Goal: Contribute content: Add original content to the website for others to see

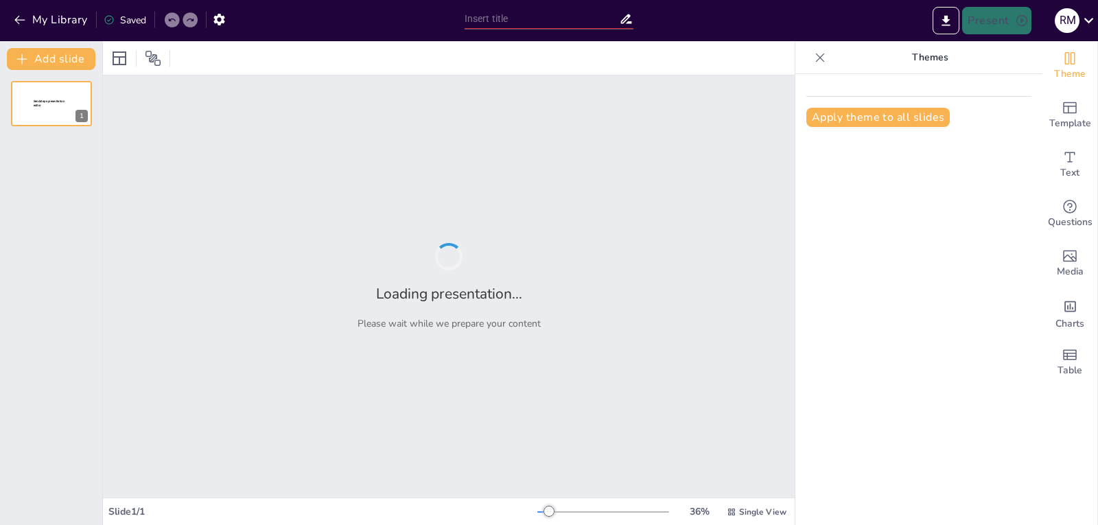
type input "New Sendsteps"
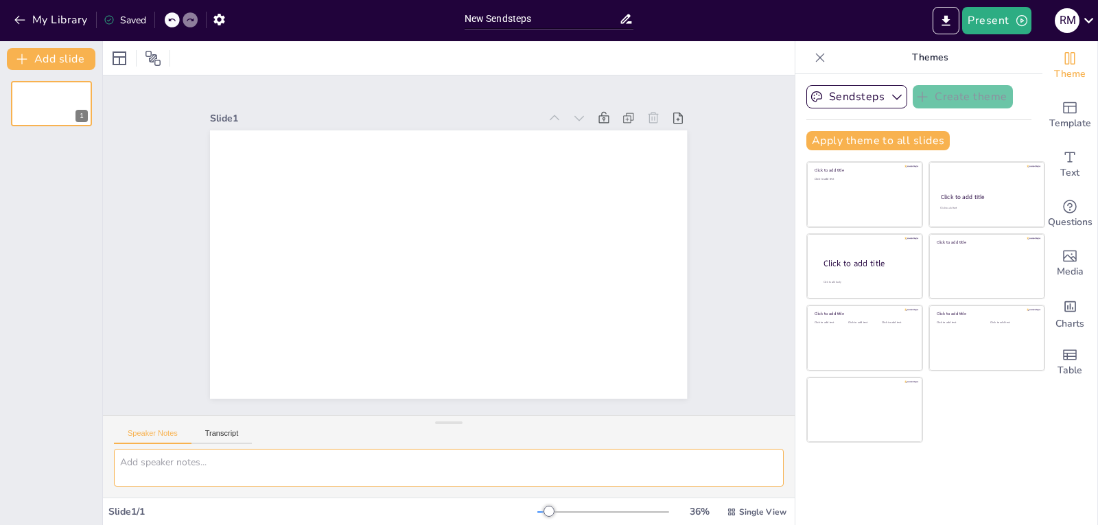
click at [165, 465] on textarea at bounding box center [449, 468] width 670 height 38
type textarea "necesito un [PERSON_NAME] con todos sus amigos en un carro zafari"
click at [161, 432] on button "Speaker Notes" at bounding box center [153, 436] width 78 height 15
click at [225, 434] on button "Transcript" at bounding box center [222, 436] width 61 height 15
click at [730, 436] on button "Google US English (en-US)" at bounding box center [682, 435] width 137 height 22
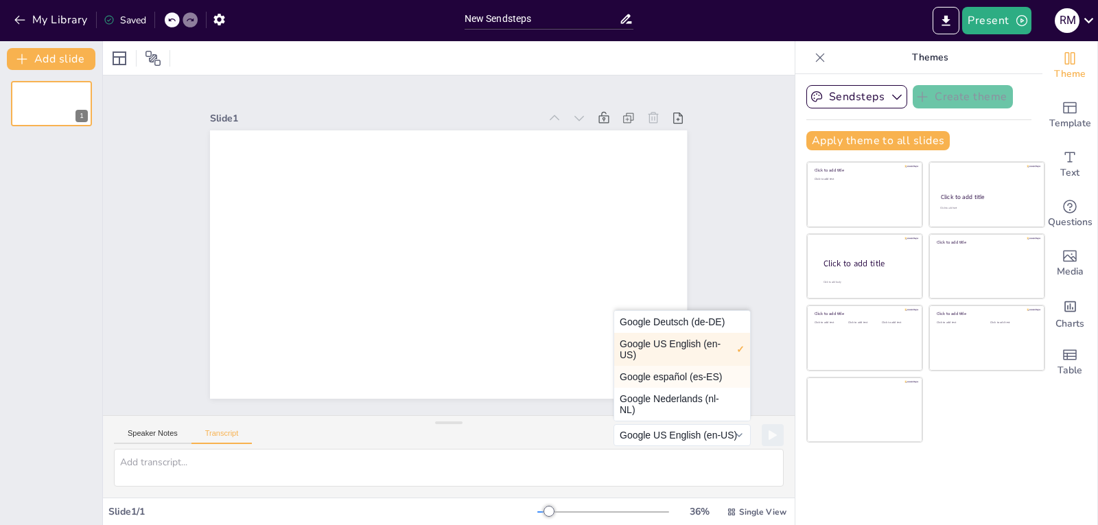
click at [673, 379] on button "Google español (es-ES)" at bounding box center [682, 377] width 136 height 22
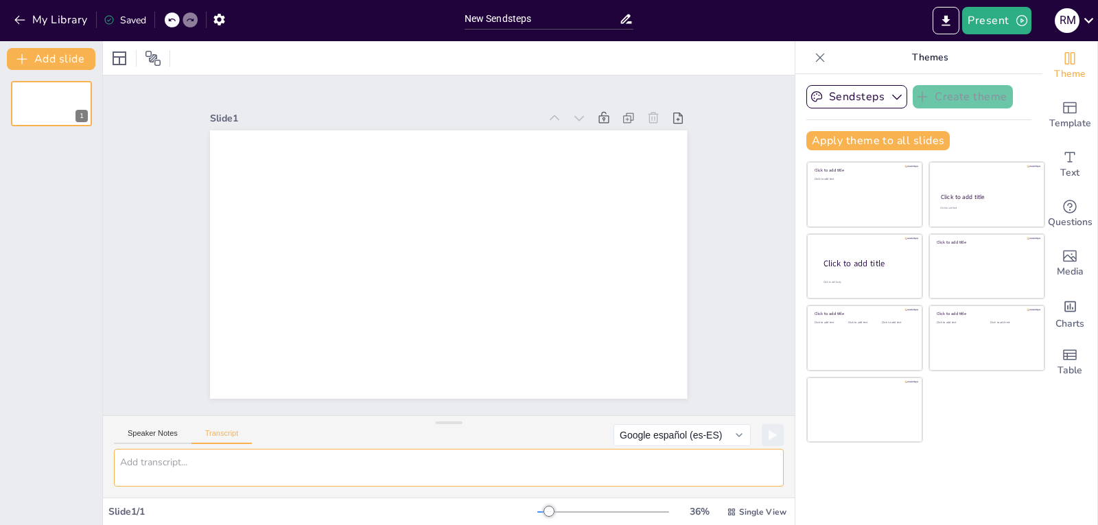
click at [128, 463] on textarea at bounding box center [449, 468] width 670 height 38
click at [544, 511] on div at bounding box center [549, 511] width 11 height 11
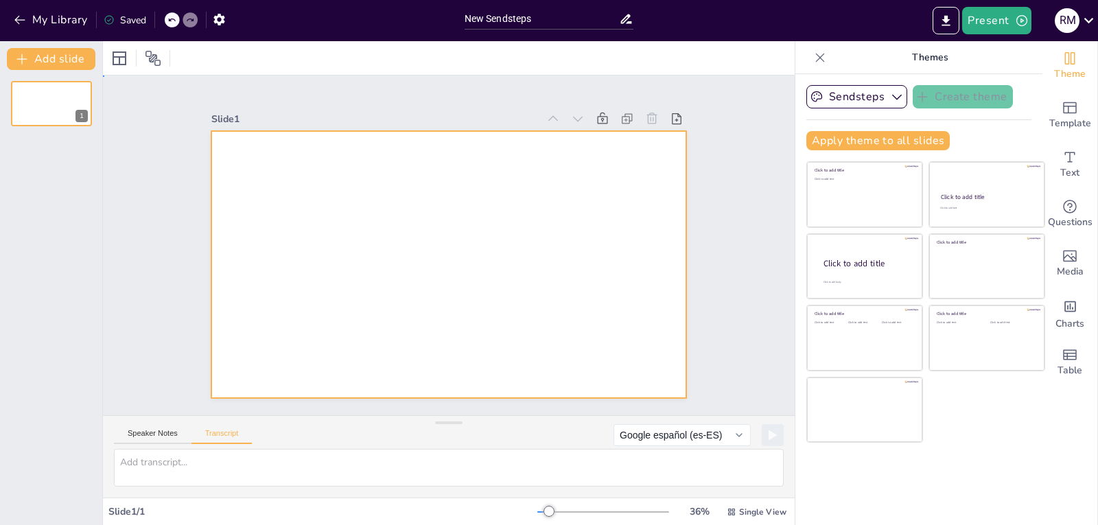
click at [387, 196] on div at bounding box center [448, 264] width 474 height 267
click at [126, 59] on div at bounding box center [119, 58] width 16 height 16
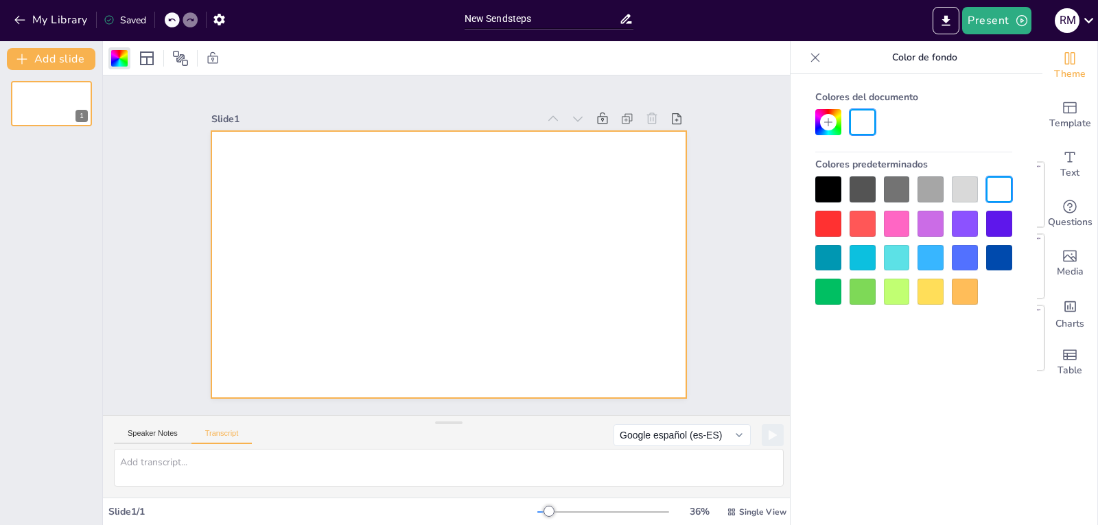
click at [869, 230] on div at bounding box center [863, 224] width 26 height 26
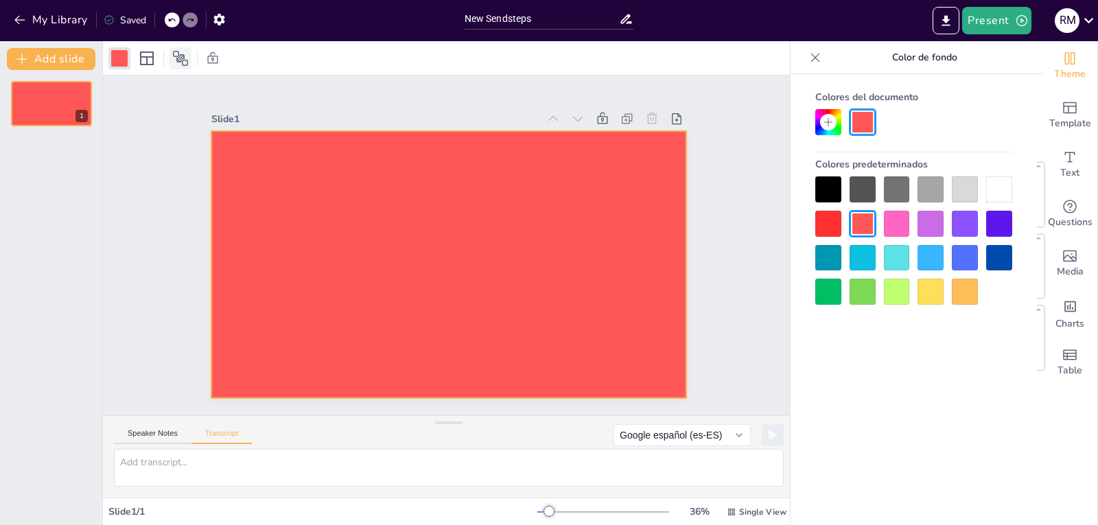
click at [179, 64] on icon at bounding box center [180, 58] width 16 height 16
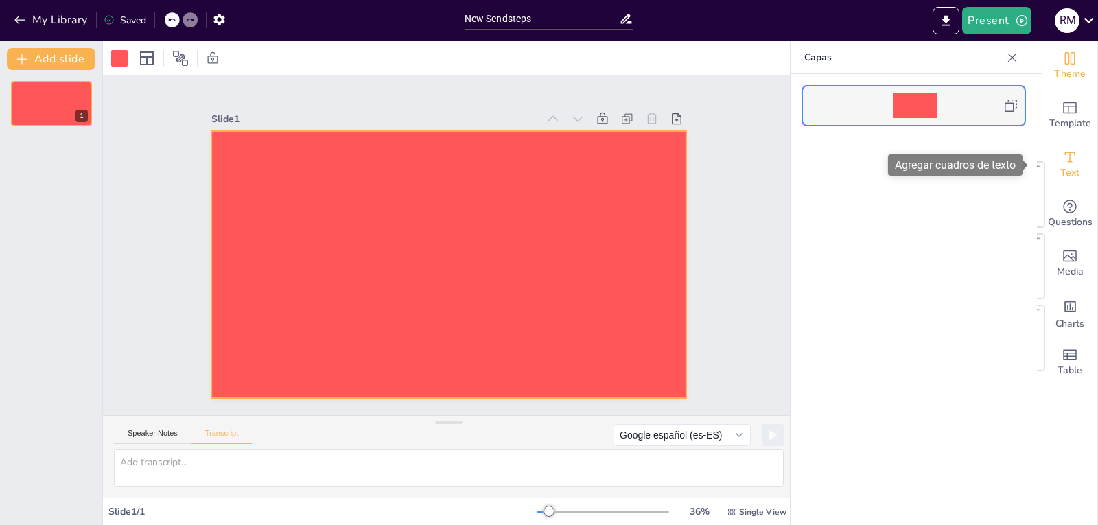
click at [1061, 172] on span "Text" at bounding box center [1070, 172] width 19 height 15
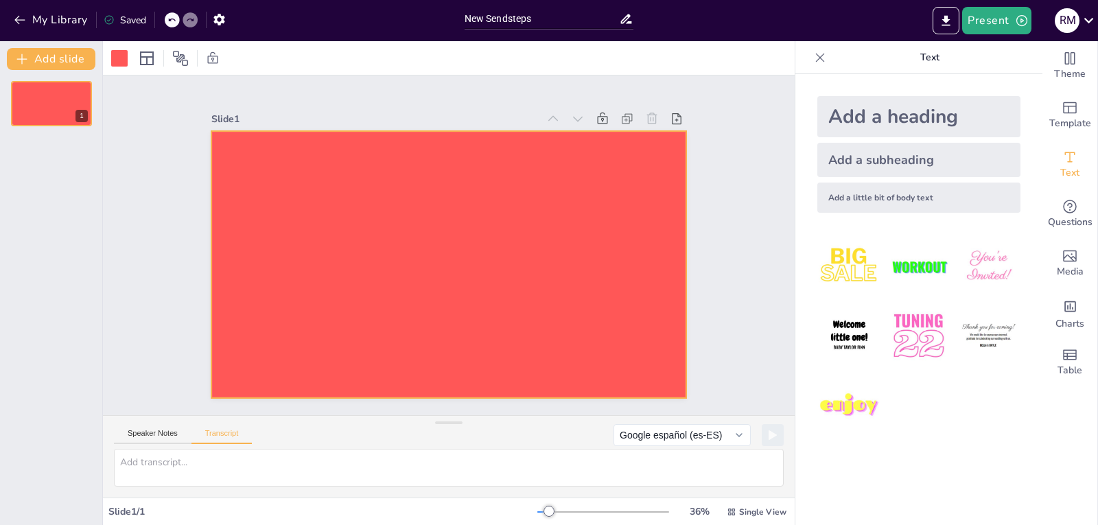
click at [986, 343] on img at bounding box center [989, 336] width 64 height 64
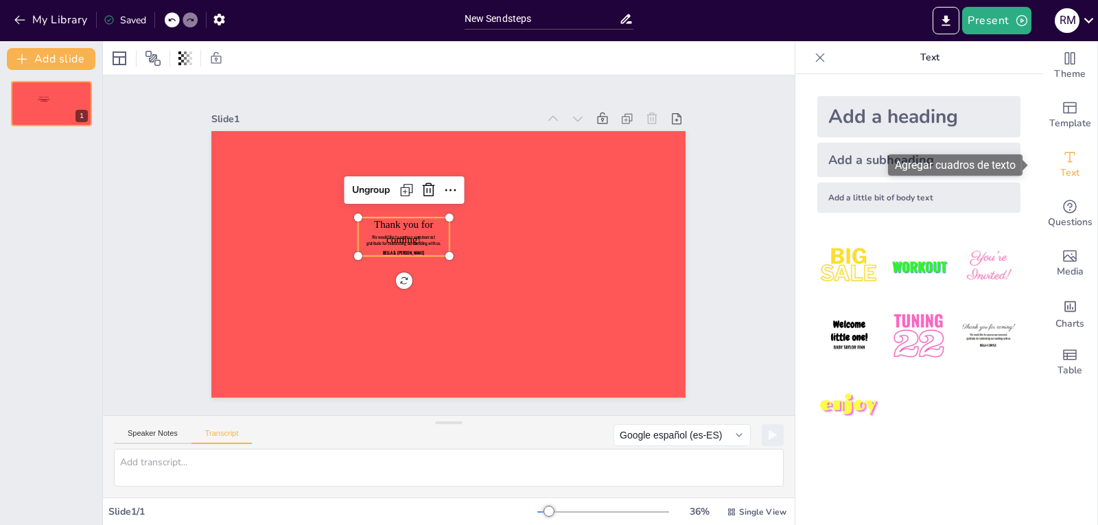
click at [1062, 162] on icon "Add text boxes" at bounding box center [1070, 157] width 16 height 16
click at [967, 271] on img at bounding box center [989, 267] width 64 height 64
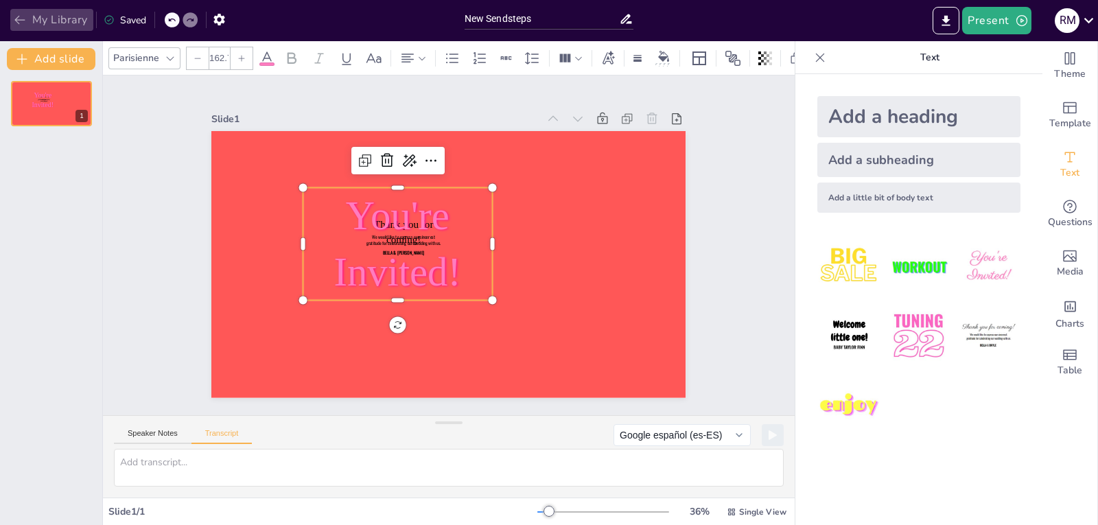
click at [20, 19] on icon "button" at bounding box center [20, 20] width 14 height 14
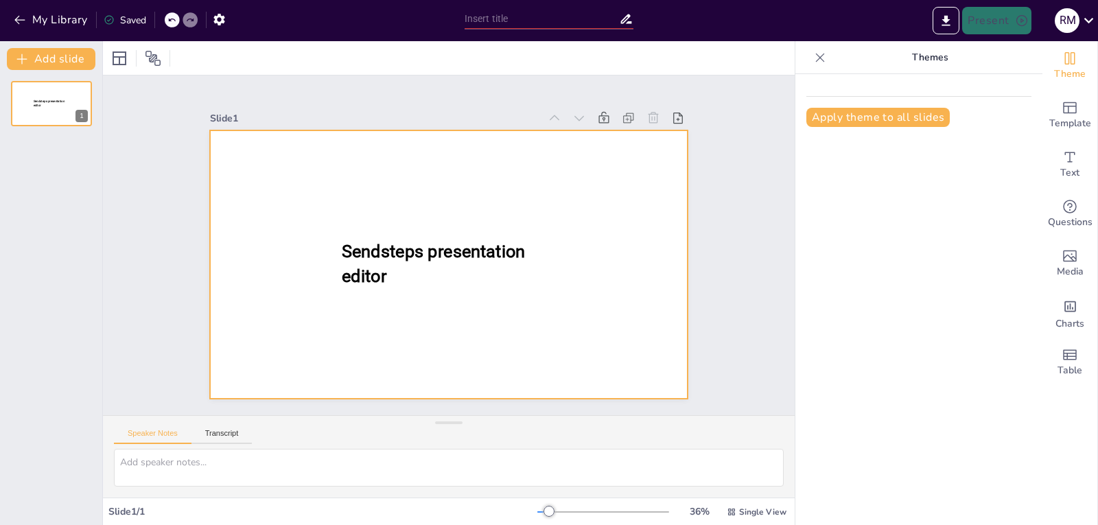
type input "New Sendsteps"
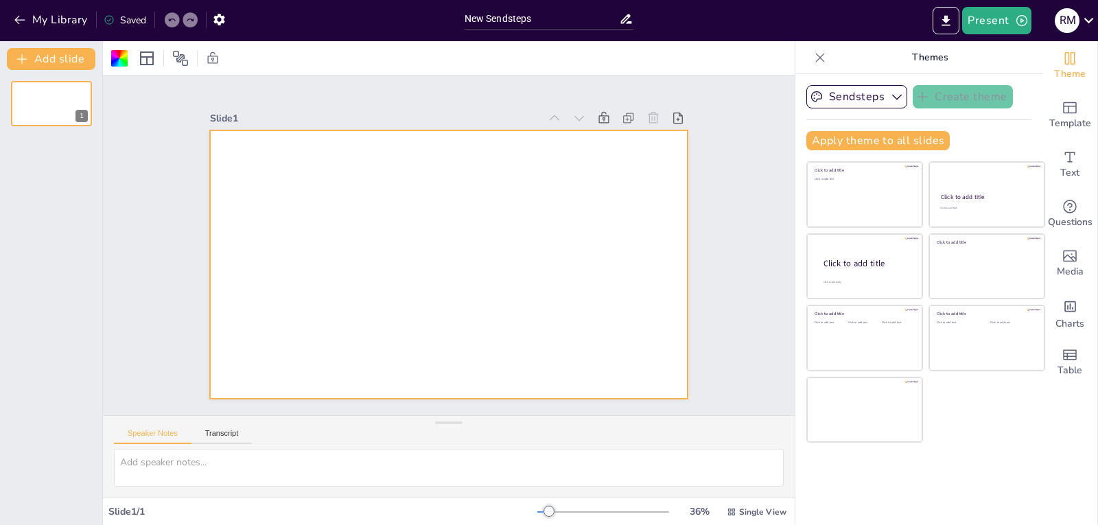
click at [458, 235] on div at bounding box center [448, 264] width 477 height 268
click at [116, 60] on div at bounding box center [119, 58] width 16 height 16
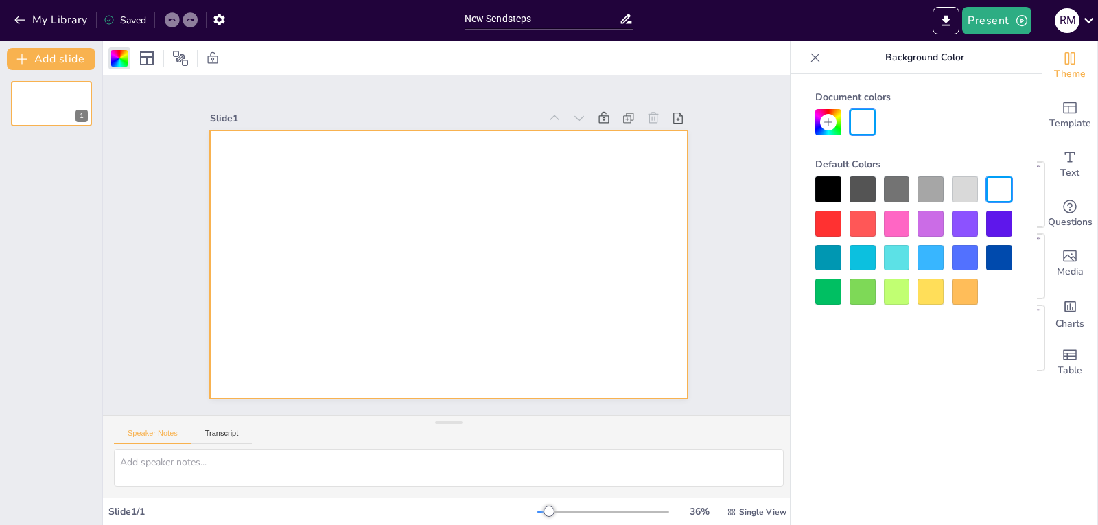
click at [871, 220] on div at bounding box center [863, 224] width 26 height 26
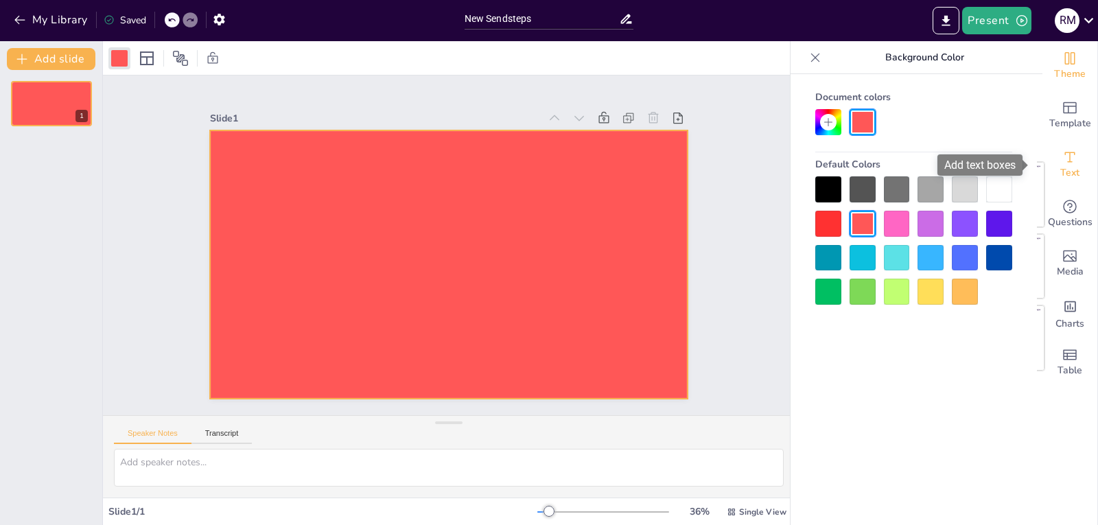
click at [1061, 170] on span "Text" at bounding box center [1070, 172] width 19 height 15
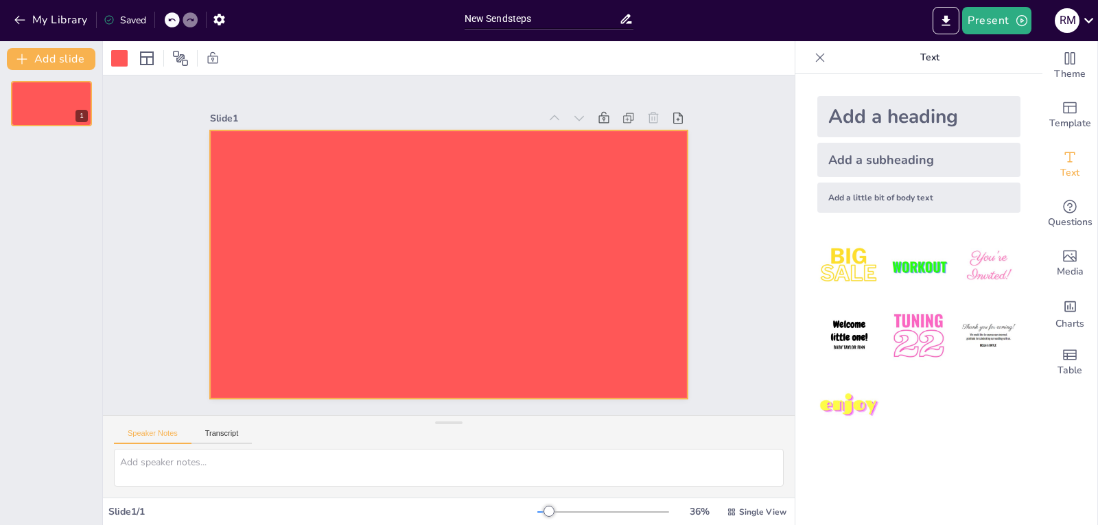
click at [838, 116] on div "Add a heading" at bounding box center [919, 116] width 203 height 41
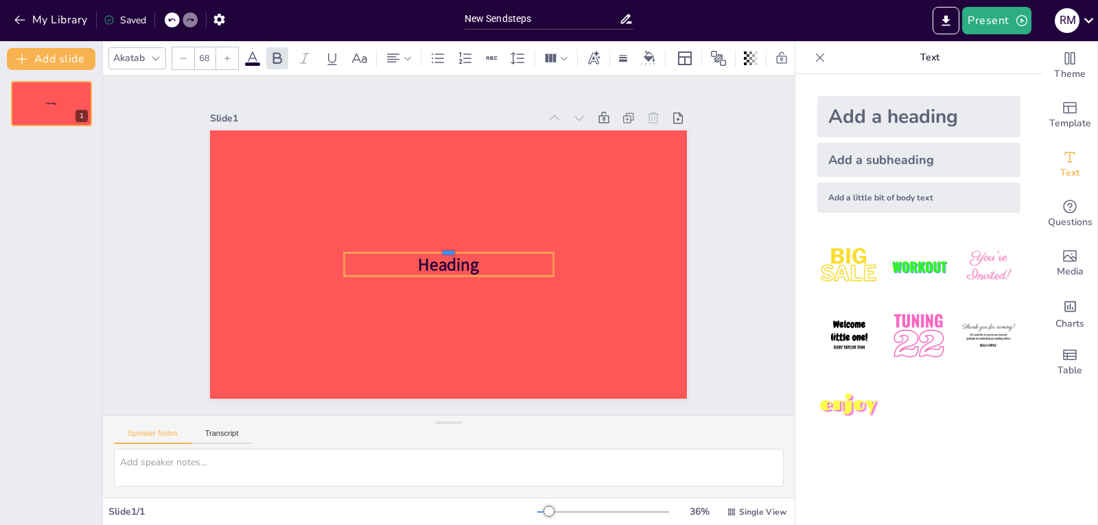
click at [516, 245] on div at bounding box center [449, 247] width 209 height 11
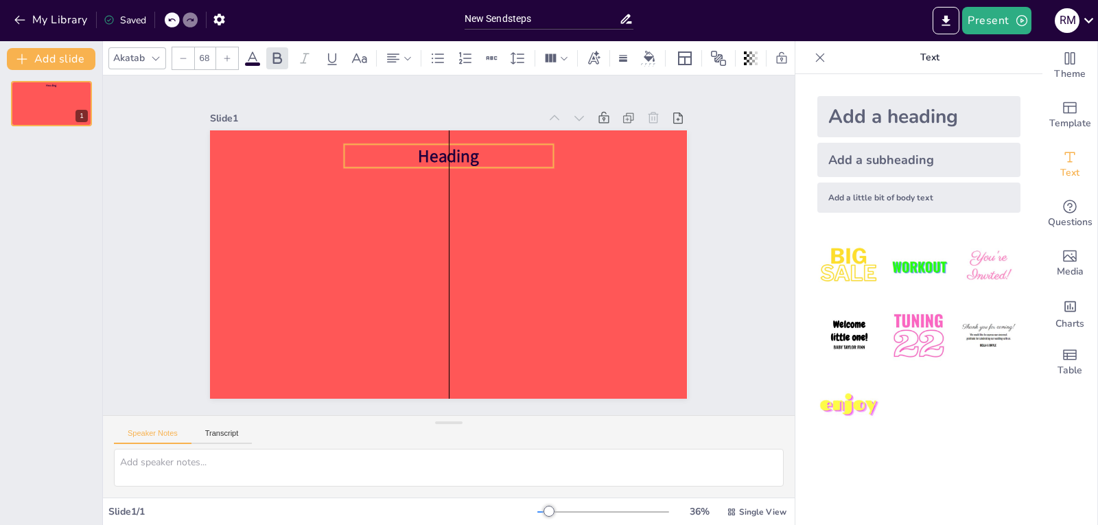
drag, startPoint x: 409, startPoint y: 260, endPoint x: 404, endPoint y: 151, distance: 108.6
click at [404, 151] on p "Heading" at bounding box center [449, 155] width 209 height 23
drag, startPoint x: 444, startPoint y: 164, endPoint x: 443, endPoint y: 204, distance: 39.8
click at [443, 208] on div at bounding box center [449, 213] width 209 height 11
drag, startPoint x: 332, startPoint y: 168, endPoint x: 277, endPoint y: 168, distance: 54.9
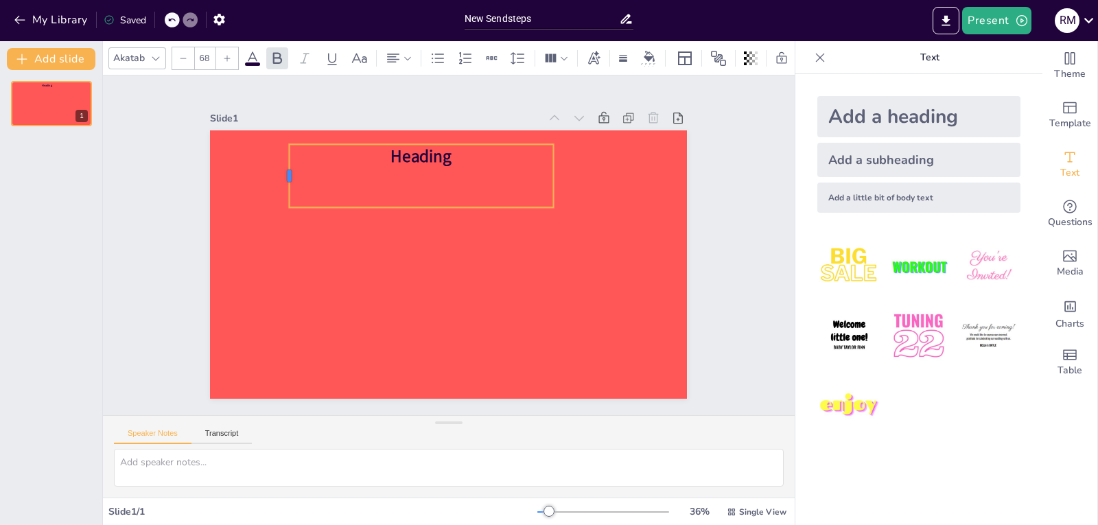
click at [279, 168] on div at bounding box center [284, 175] width 11 height 63
drag, startPoint x: 544, startPoint y: 173, endPoint x: 617, endPoint y: 170, distance: 72.9
click at [627, 170] on div at bounding box center [632, 175] width 11 height 63
click at [481, 150] on p "Heading" at bounding box center [458, 155] width 337 height 23
drag, startPoint x: 446, startPoint y: 203, endPoint x: 452, endPoint y: 164, distance: 38.9
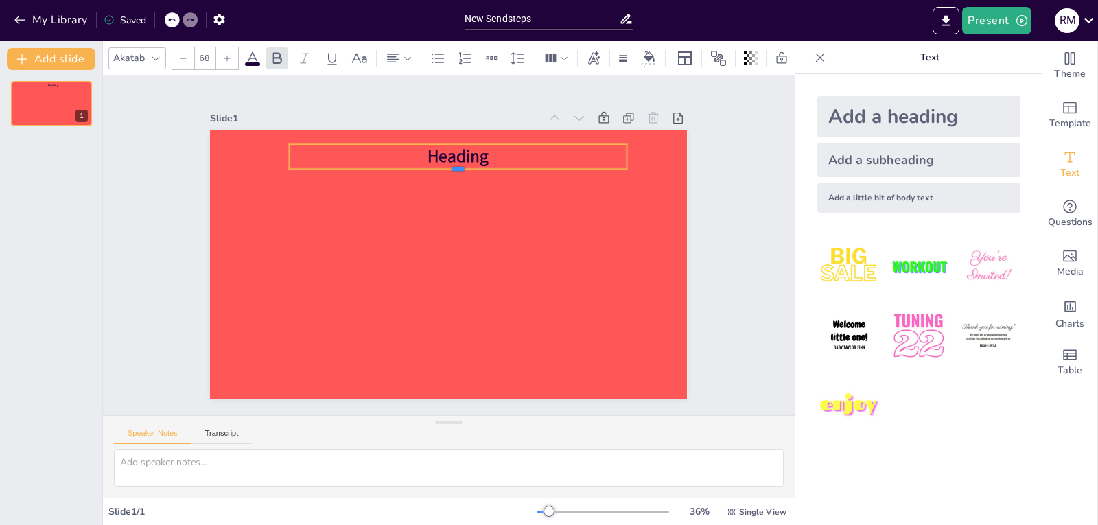
click at [452, 170] on div at bounding box center [458, 175] width 337 height 11
click at [458, 151] on span "Heading" at bounding box center [458, 156] width 61 height 23
click at [430, 148] on span "Heading" at bounding box center [460, 156] width 61 height 23
click at [419, 114] on icon at bounding box center [427, 116] width 16 height 16
click at [422, 116] on icon at bounding box center [430, 119] width 16 height 16
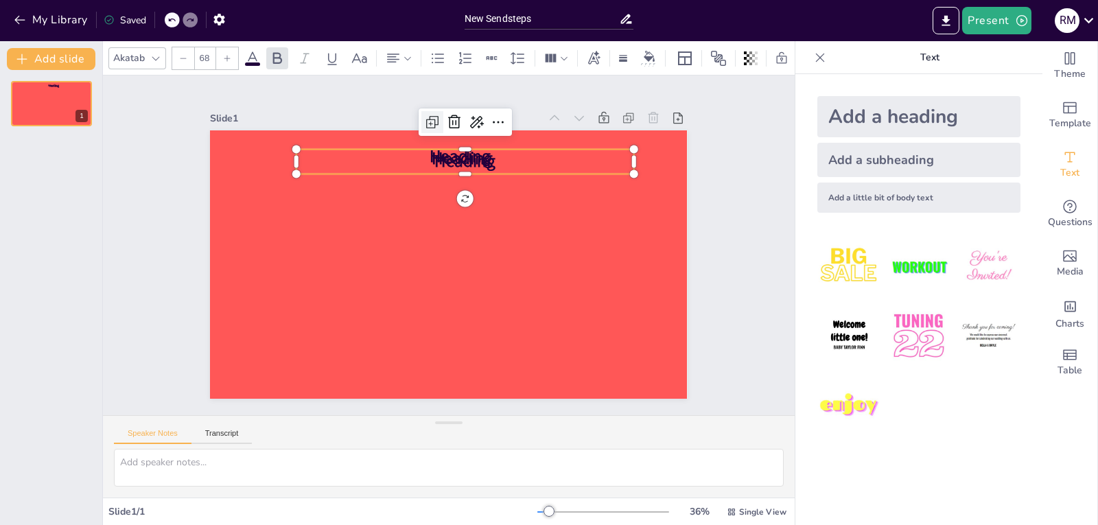
click at [424, 115] on icon at bounding box center [432, 122] width 16 height 16
click at [424, 115] on div at bounding box center [435, 124] width 22 height 22
click at [426, 116] on div at bounding box center [437, 127] width 22 height 22
click at [424, 115] on div at bounding box center [470, 126] width 93 height 27
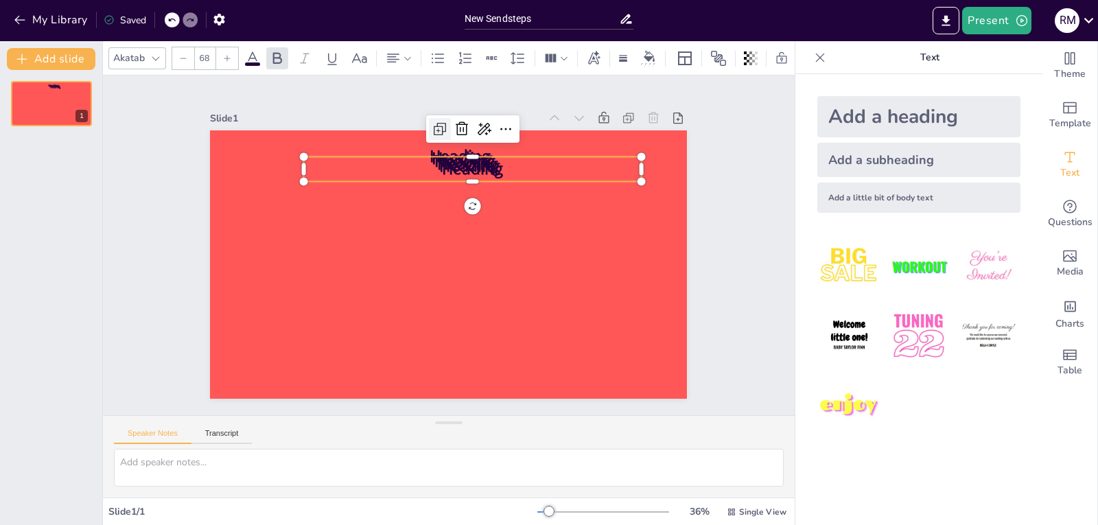
click at [426, 115] on div at bounding box center [472, 128] width 93 height 27
click at [432, 126] on icon at bounding box center [440, 129] width 16 height 16
click at [434, 130] on icon at bounding box center [442, 132] width 16 height 16
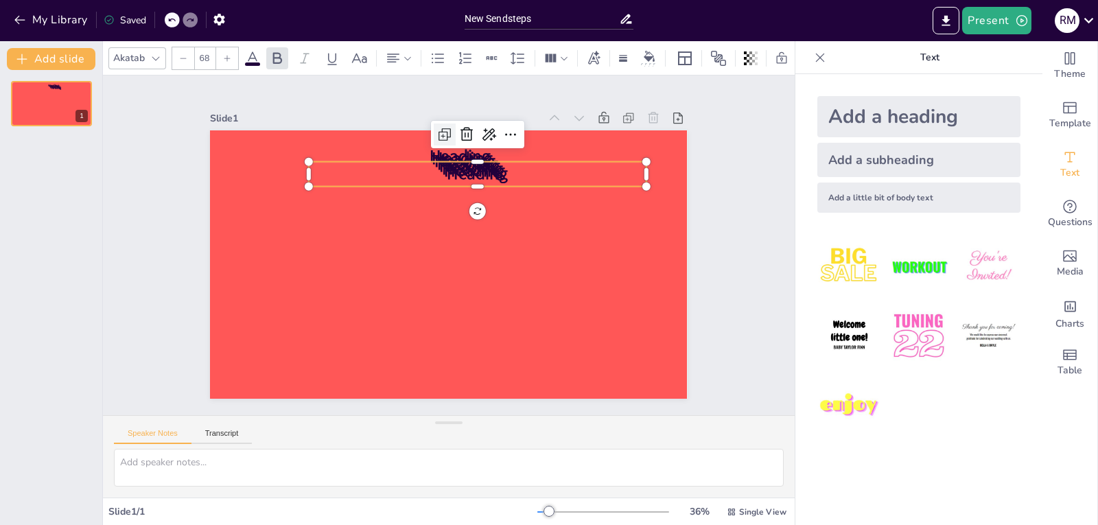
click at [434, 130] on div at bounding box center [445, 135] width 22 height 22
type input "68"
drag, startPoint x: 469, startPoint y: 156, endPoint x: 476, endPoint y: 127, distance: 29.8
click at [476, 127] on div at bounding box center [480, 129] width 337 height 11
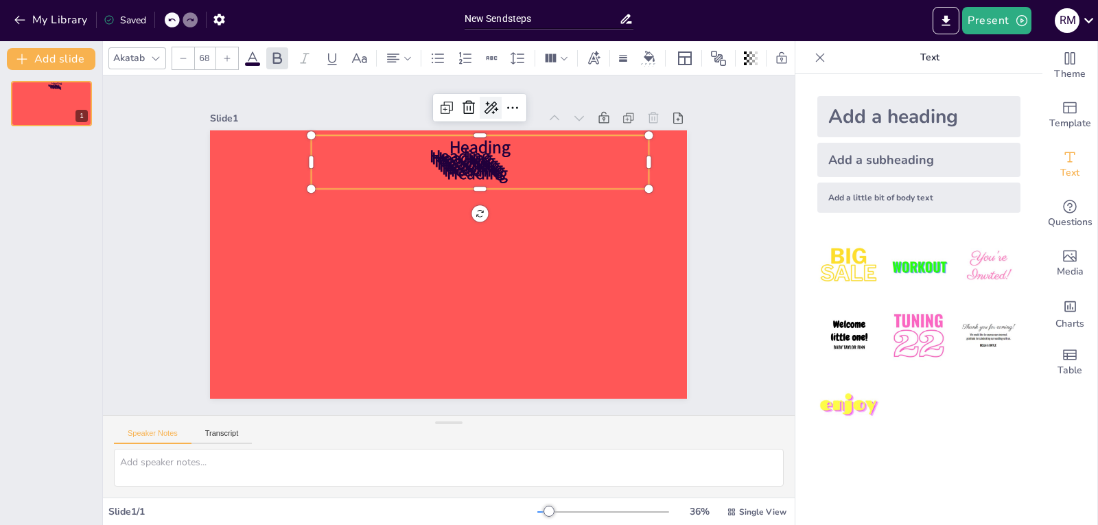
click at [483, 107] on icon at bounding box center [491, 108] width 16 height 16
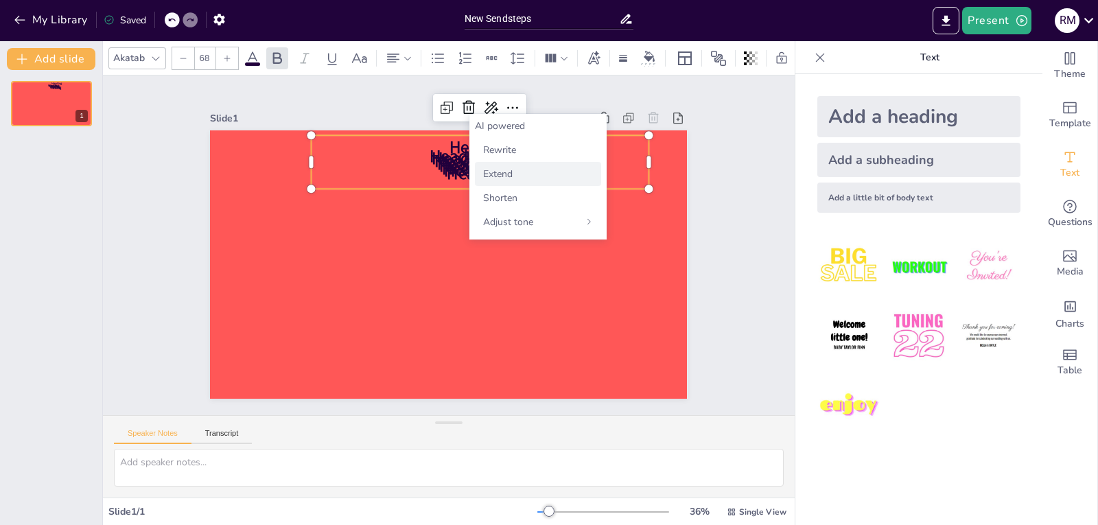
click at [490, 173] on span "Extend" at bounding box center [498, 174] width 30 height 13
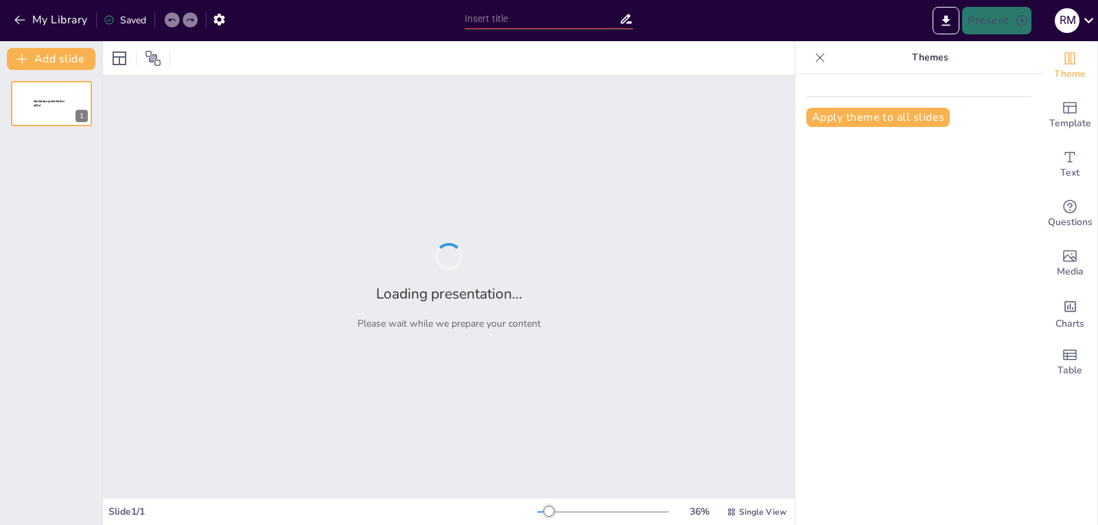
type input "New Sendsteps"
